Goal: Transaction & Acquisition: Purchase product/service

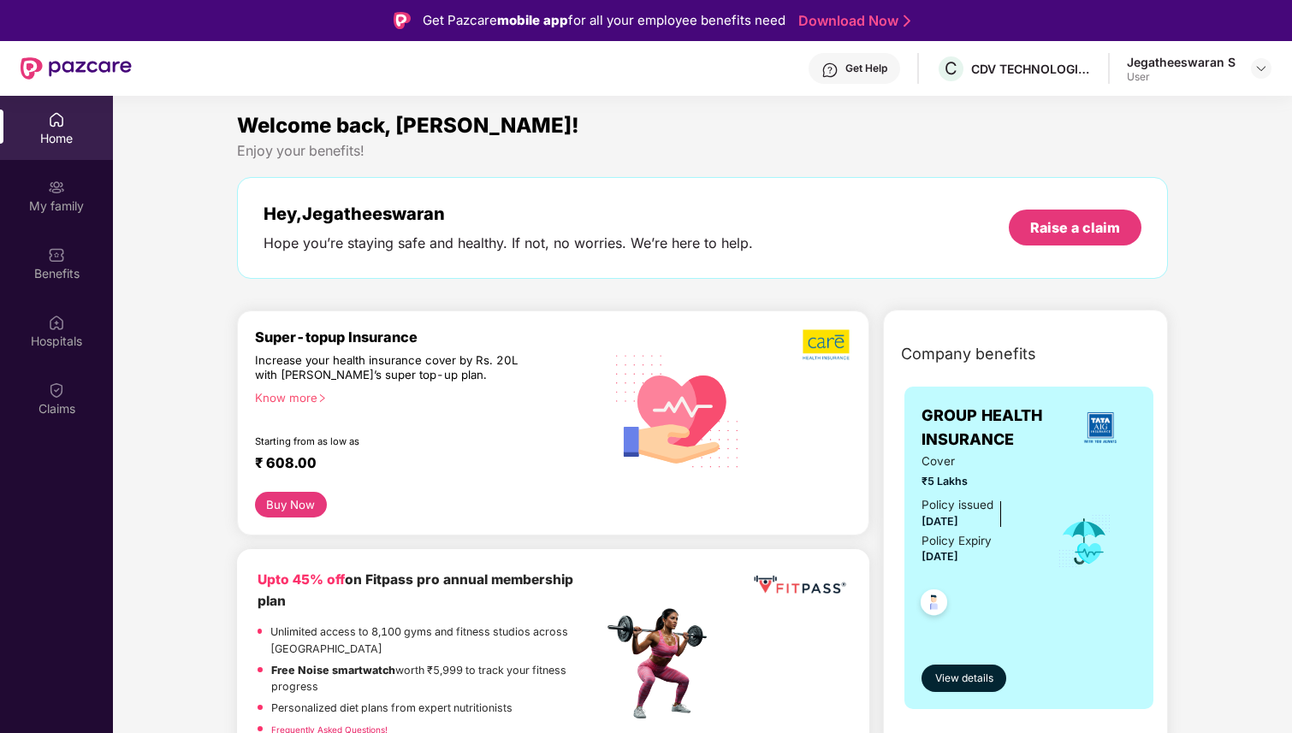
click at [298, 506] on button "Buy Now" at bounding box center [291, 505] width 72 height 26
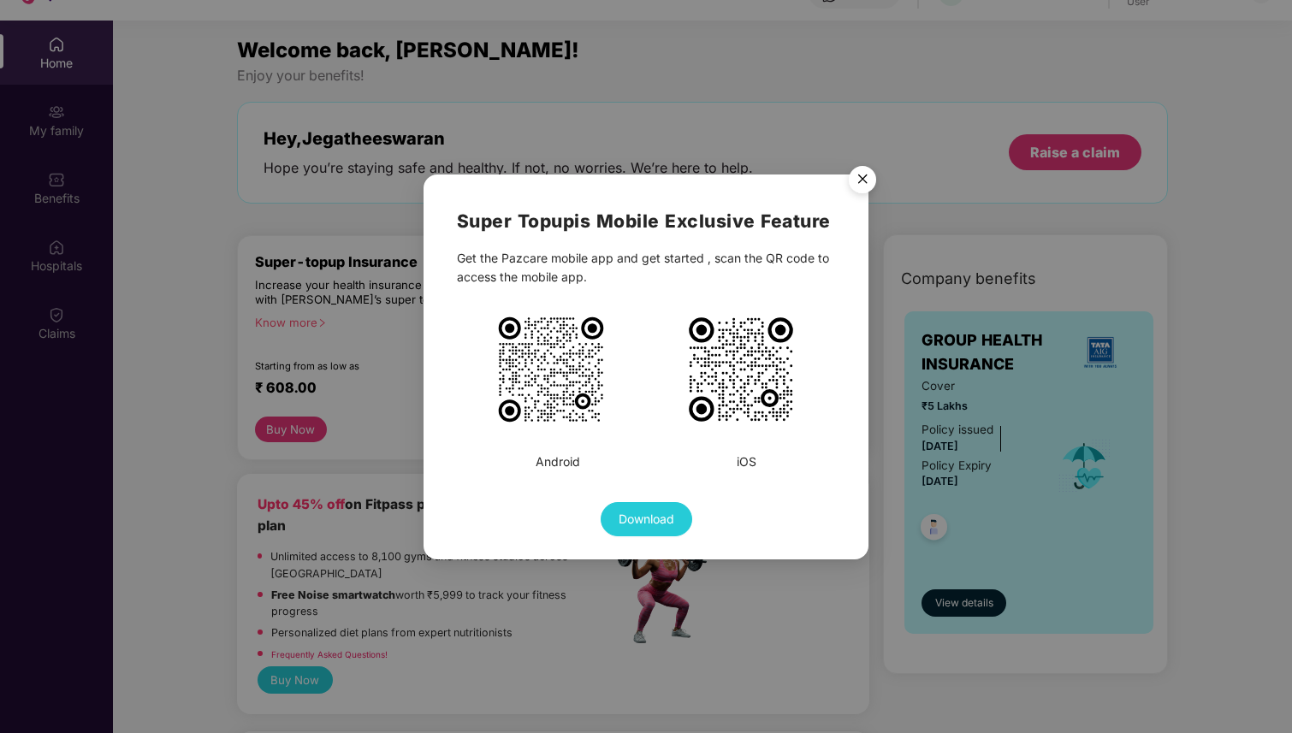
scroll to position [80, 0]
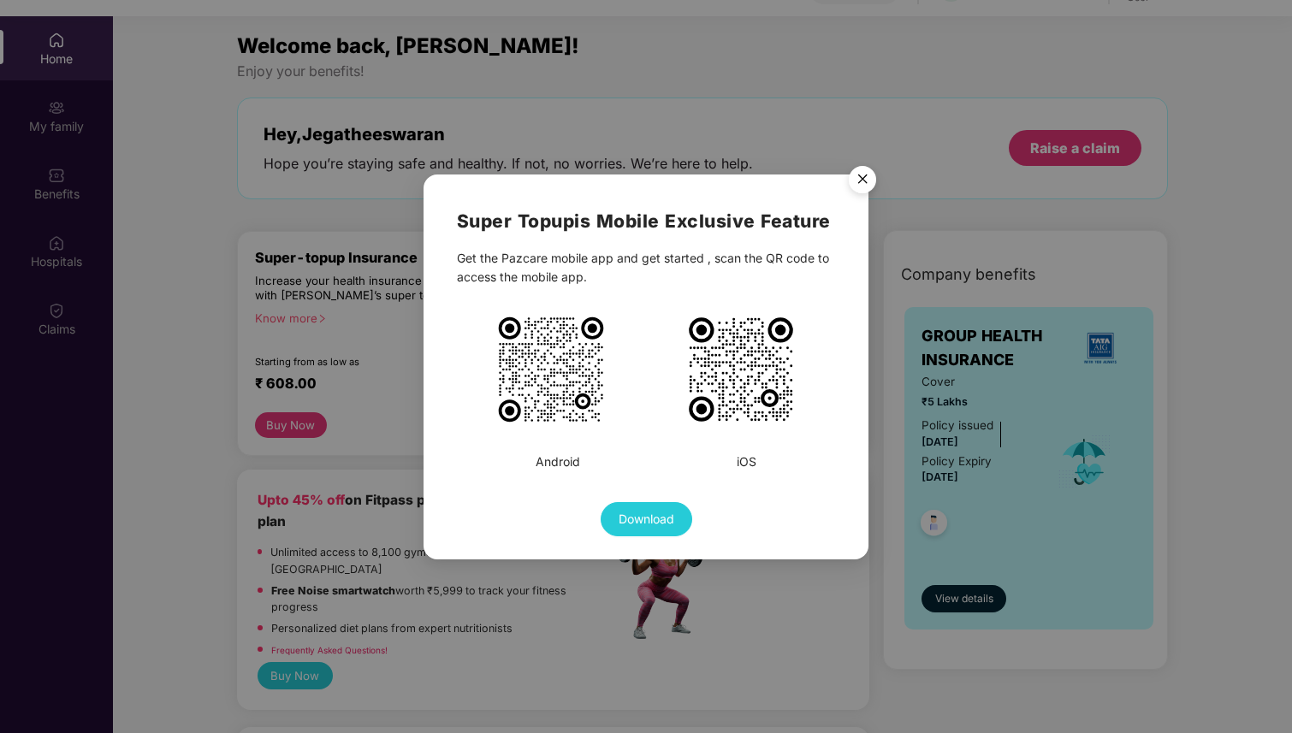
click at [864, 179] on img "Close" at bounding box center [862, 182] width 48 height 48
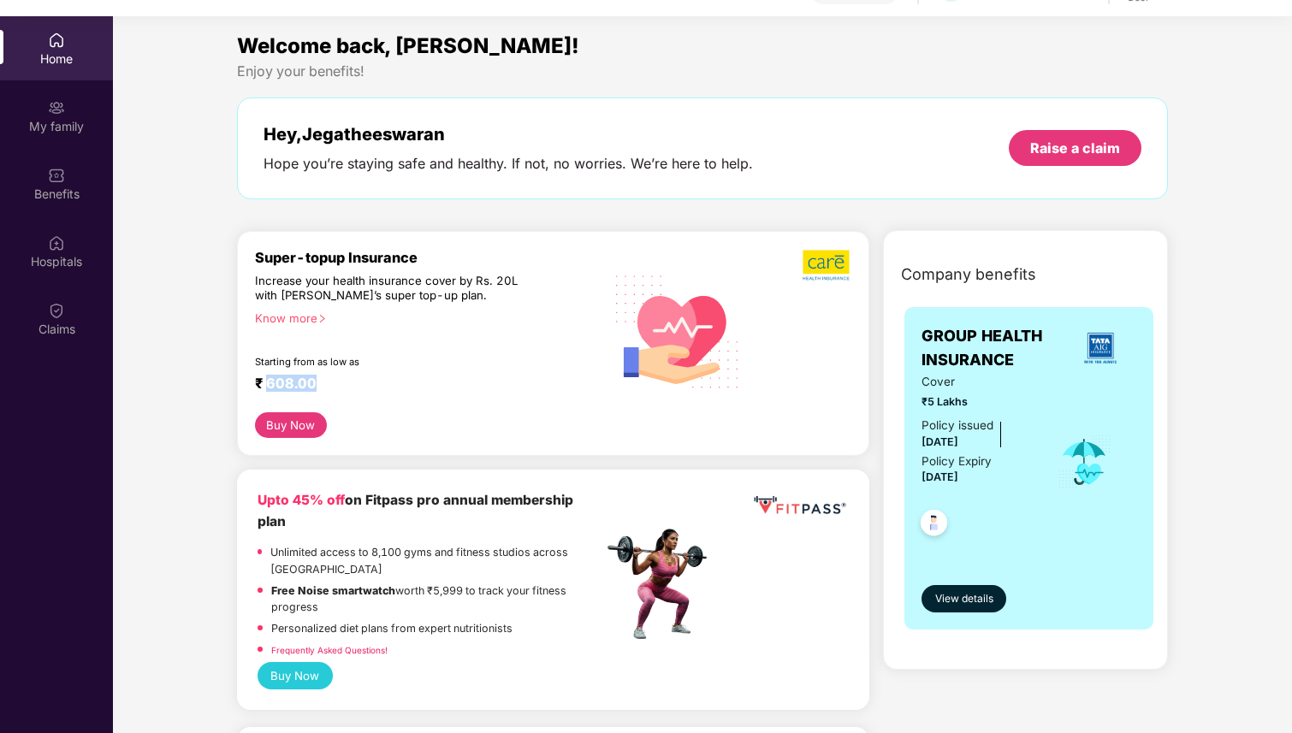
drag, startPoint x: 265, startPoint y: 377, endPoint x: 364, endPoint y: 383, distance: 99.4
click at [359, 382] on div "₹ 608.00" at bounding box center [420, 385] width 331 height 21
click at [400, 373] on div "Super-topup Insurance Increase your health insurance cover by Rs. 20L with [PER…" at bounding box center [429, 330] width 348 height 163
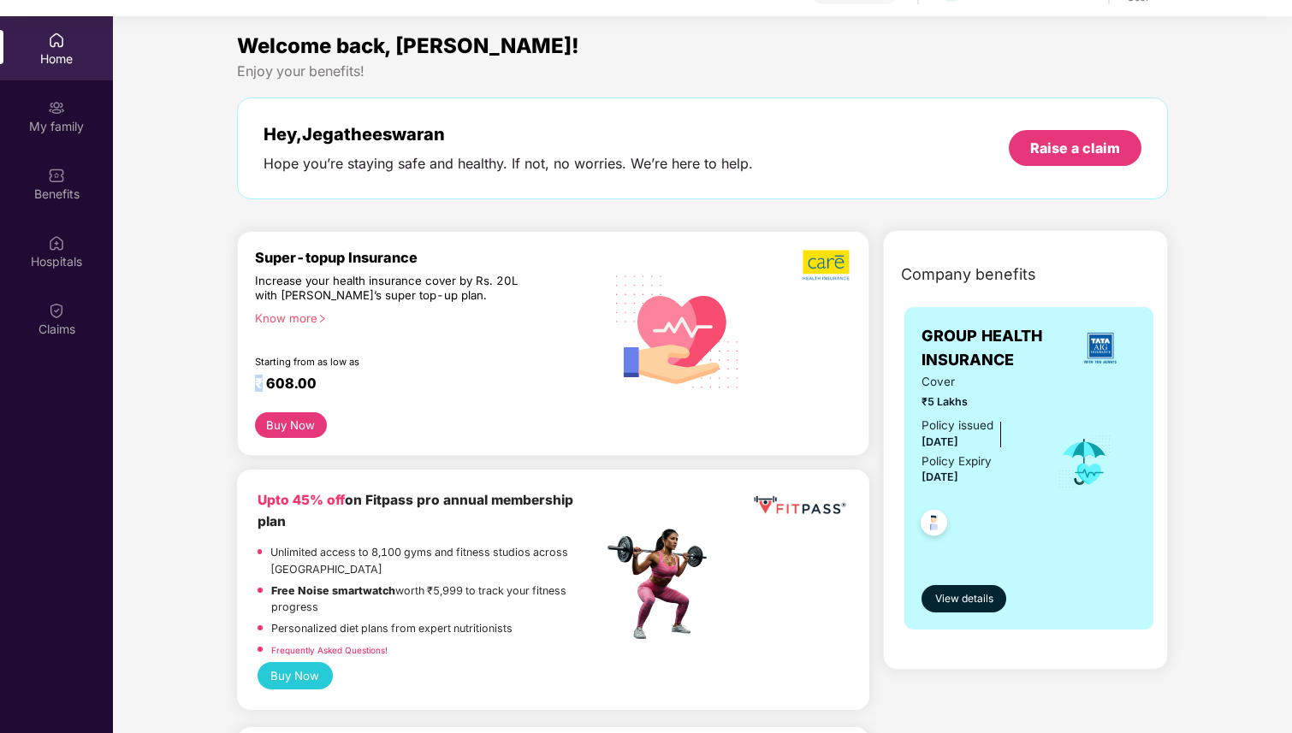
click at [400, 373] on div "Super-topup Insurance Increase your health insurance cover by Rs. 20L with [PER…" at bounding box center [429, 330] width 348 height 163
drag, startPoint x: 363, startPoint y: 377, endPoint x: 241, endPoint y: 403, distance: 124.2
click at [241, 403] on div "Super-topup Insurance Increase your health insurance cover by Rs. 20L with [PER…" at bounding box center [553, 344] width 632 height 226
click at [287, 388] on div "₹ 608.00" at bounding box center [420, 385] width 331 height 21
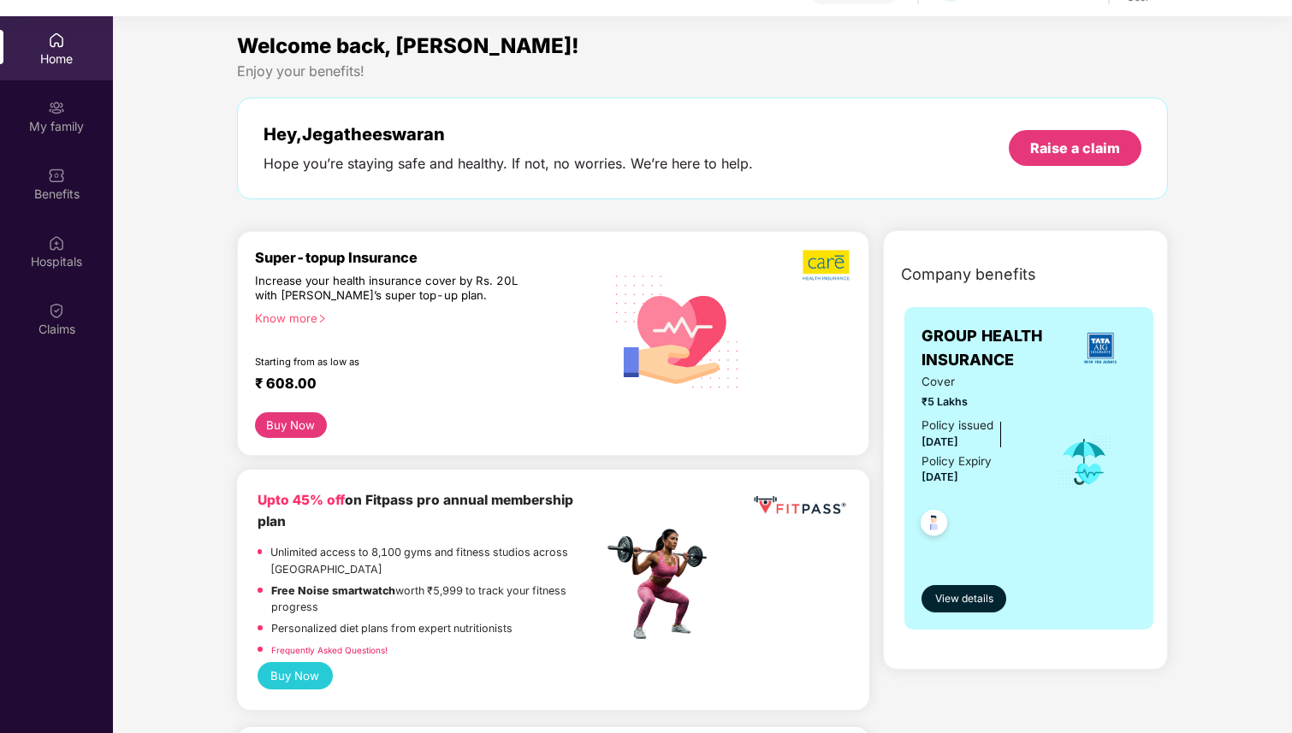
click at [310, 320] on div "Know more" at bounding box center [424, 317] width 338 height 12
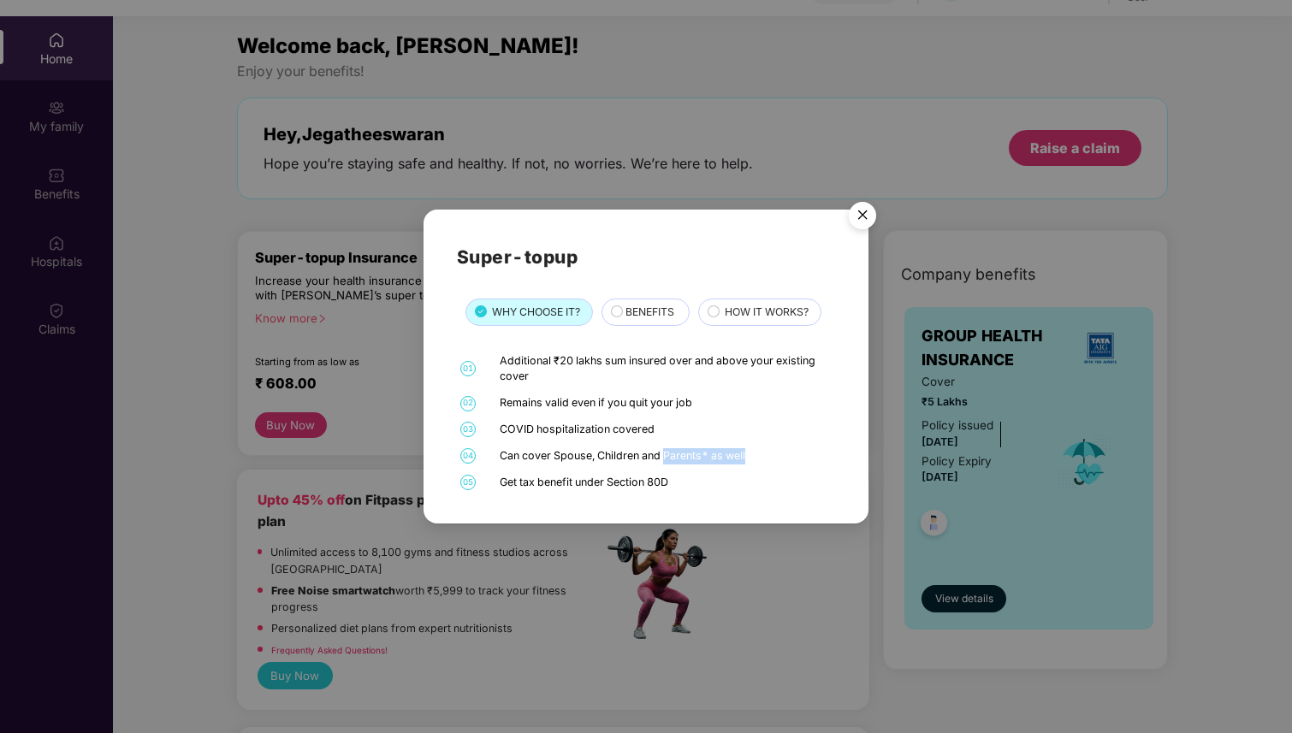
drag, startPoint x: 665, startPoint y: 458, endPoint x: 802, endPoint y: 465, distance: 137.1
click at [802, 465] on div "01 Additional ₹20 lakhs sum insured over and above your existing cover 02 Remai…" at bounding box center [646, 422] width 379 height 138
click at [864, 209] on img "Close" at bounding box center [862, 218] width 48 height 48
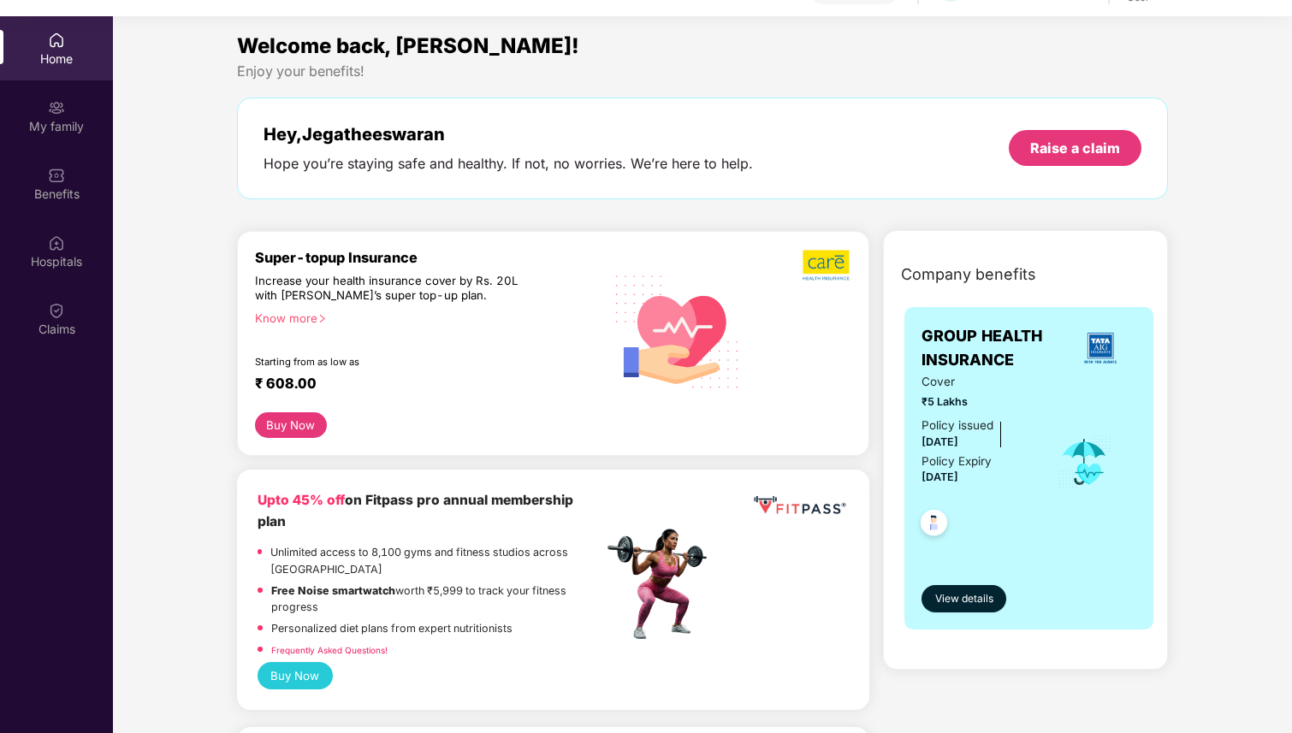
click at [302, 314] on div "Know more" at bounding box center [424, 317] width 338 height 12
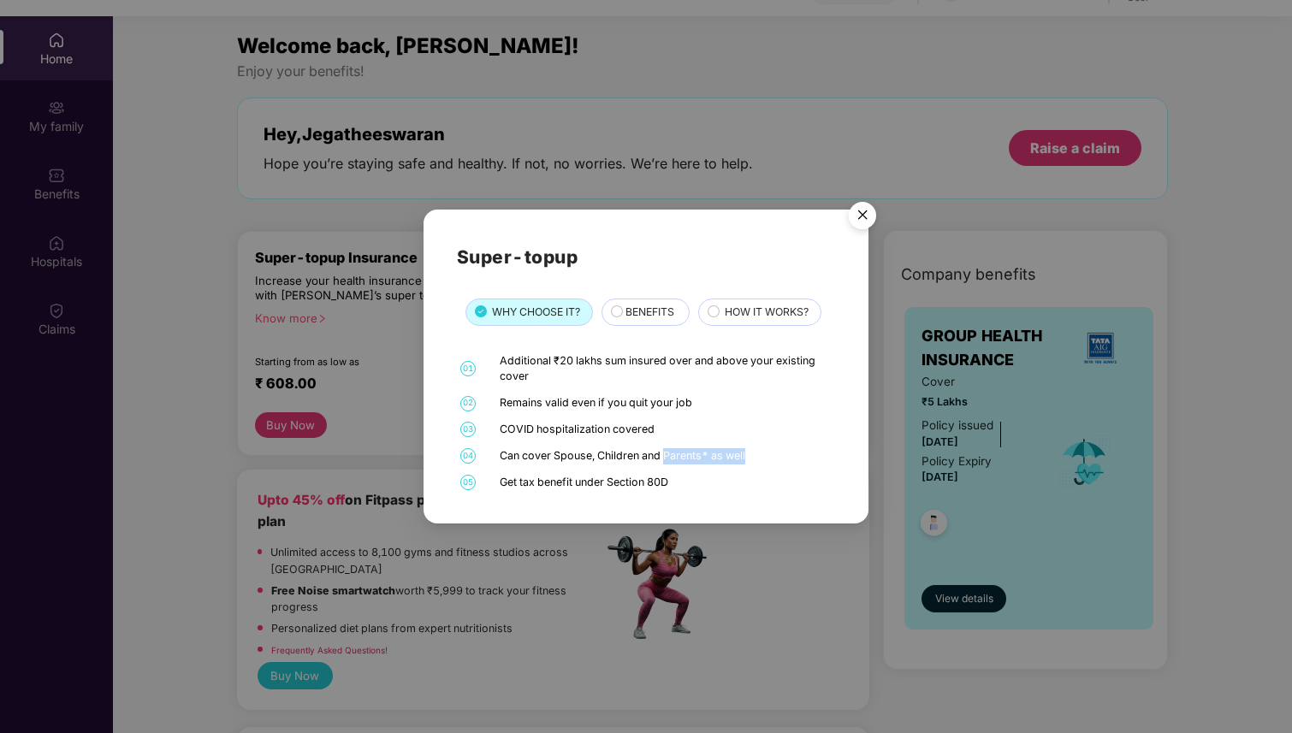
drag, startPoint x: 664, startPoint y: 451, endPoint x: 748, endPoint y: 454, distance: 83.9
click at [748, 454] on div "Can cover Spouse, Children and Parents* as well" at bounding box center [665, 456] width 331 height 16
click at [782, 463] on div "Can cover Spouse, Children and Parents* as well" at bounding box center [665, 456] width 331 height 16
click at [872, 210] on img "Close" at bounding box center [862, 218] width 48 height 48
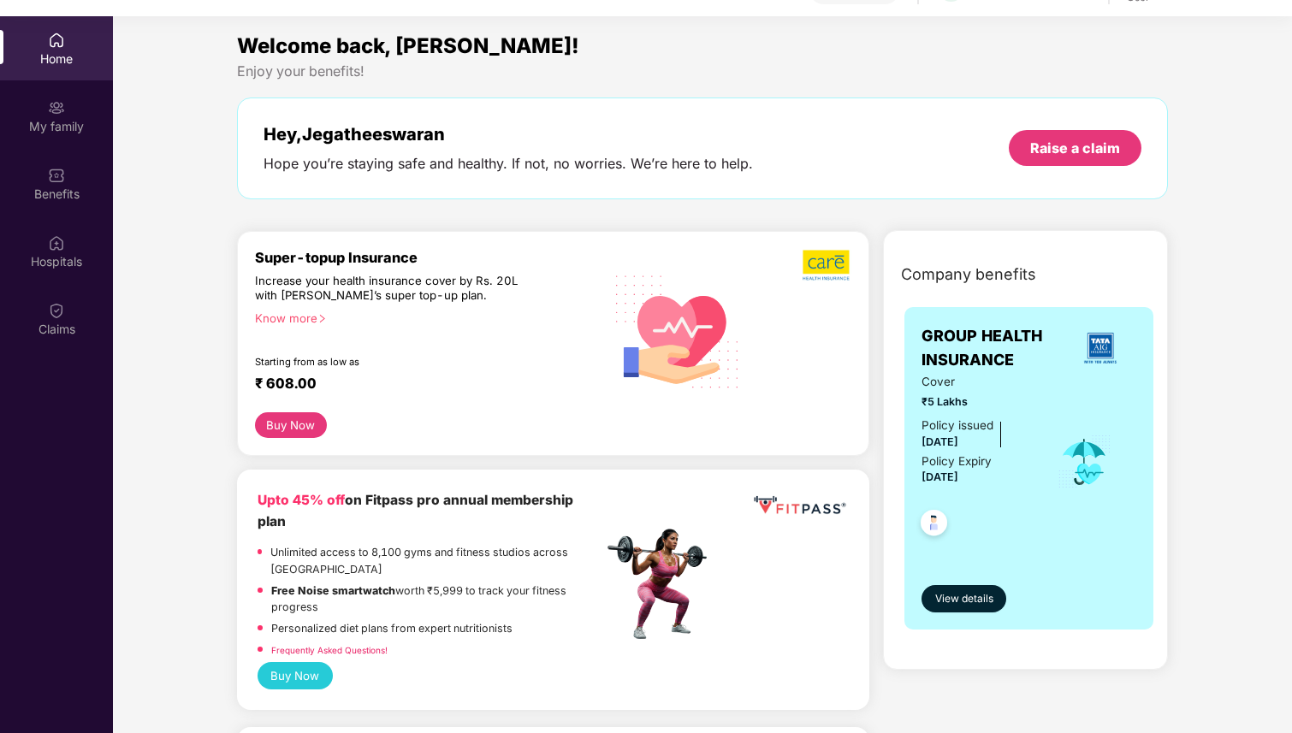
click at [293, 423] on button "Buy Now" at bounding box center [291, 425] width 72 height 26
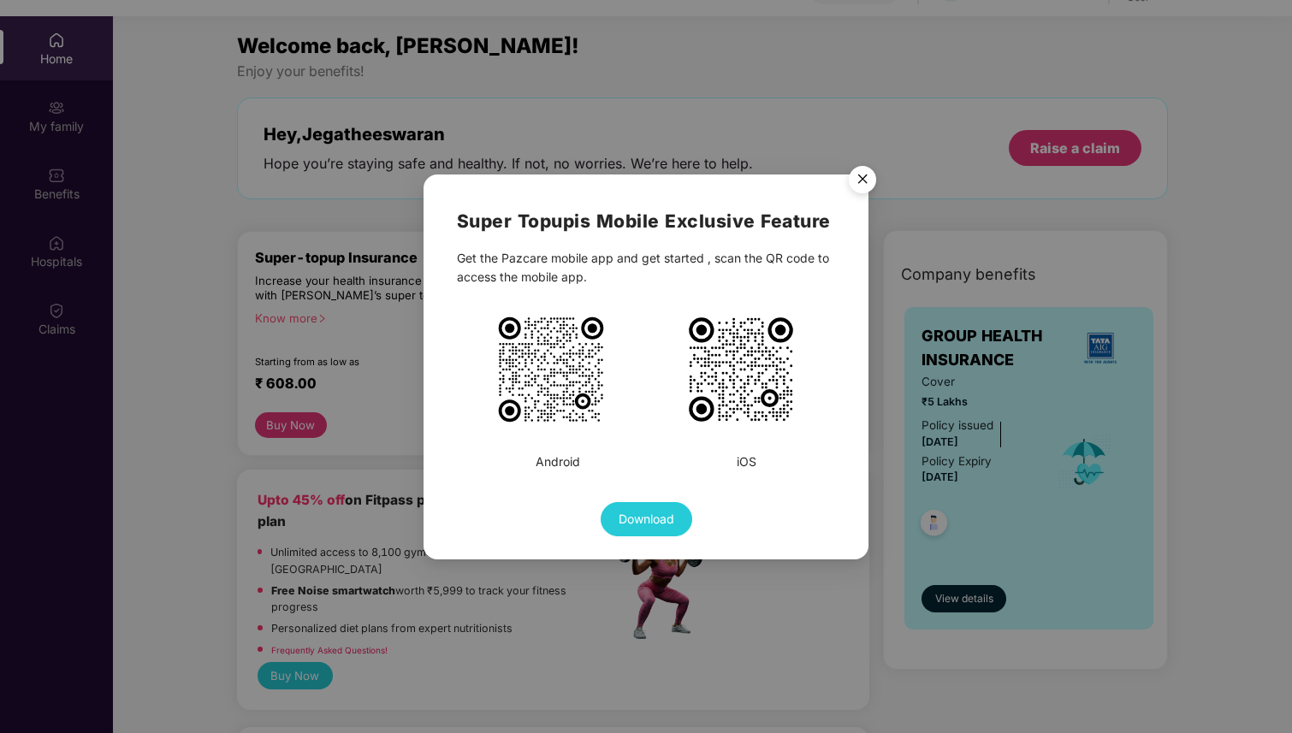
click at [863, 175] on img "Close" at bounding box center [862, 182] width 48 height 48
